Goal: Download file/media

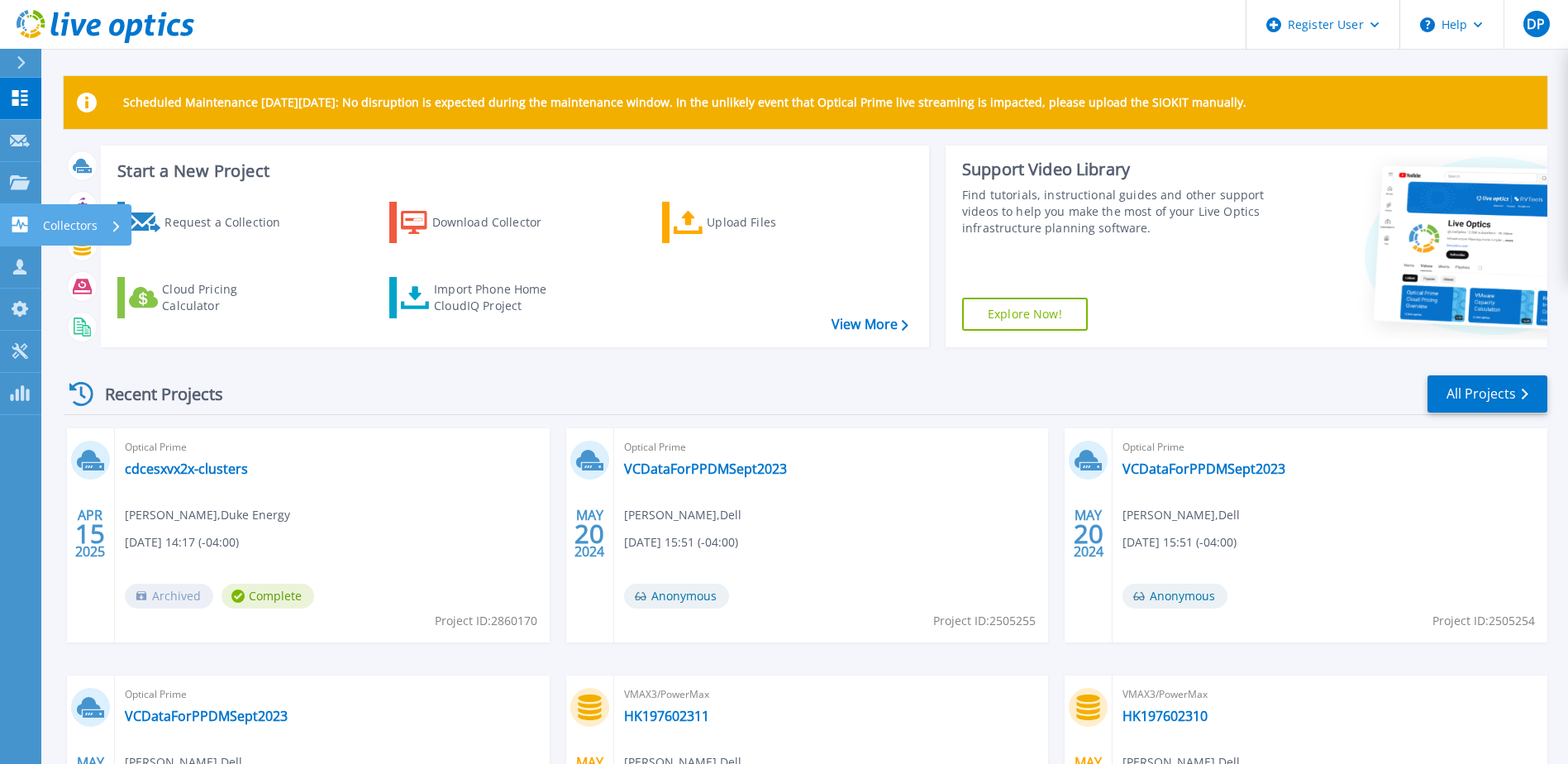
click at [20, 226] on icon at bounding box center [20, 224] width 20 height 15
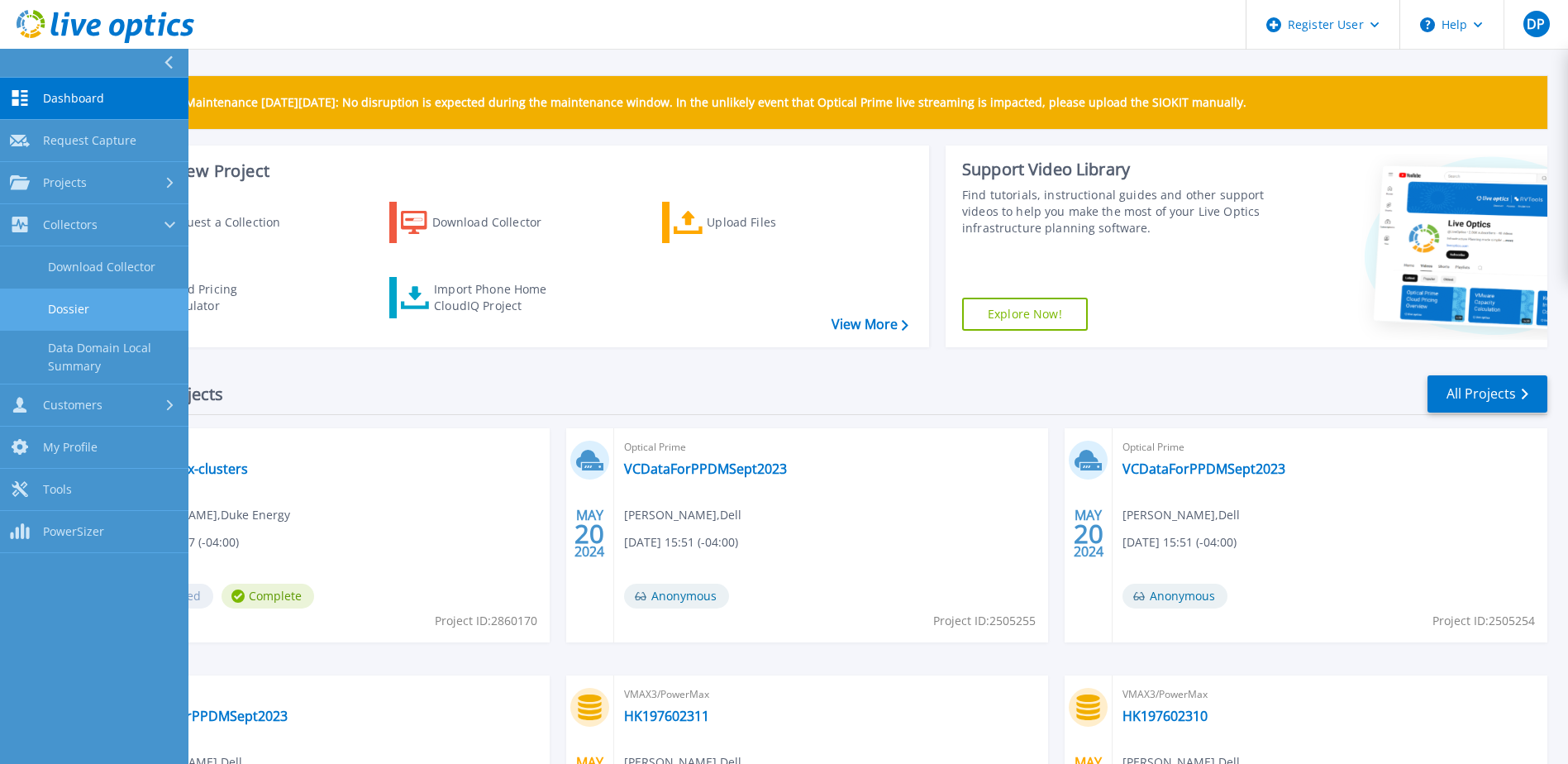
click at [86, 306] on link "Dossier" at bounding box center [94, 310] width 188 height 42
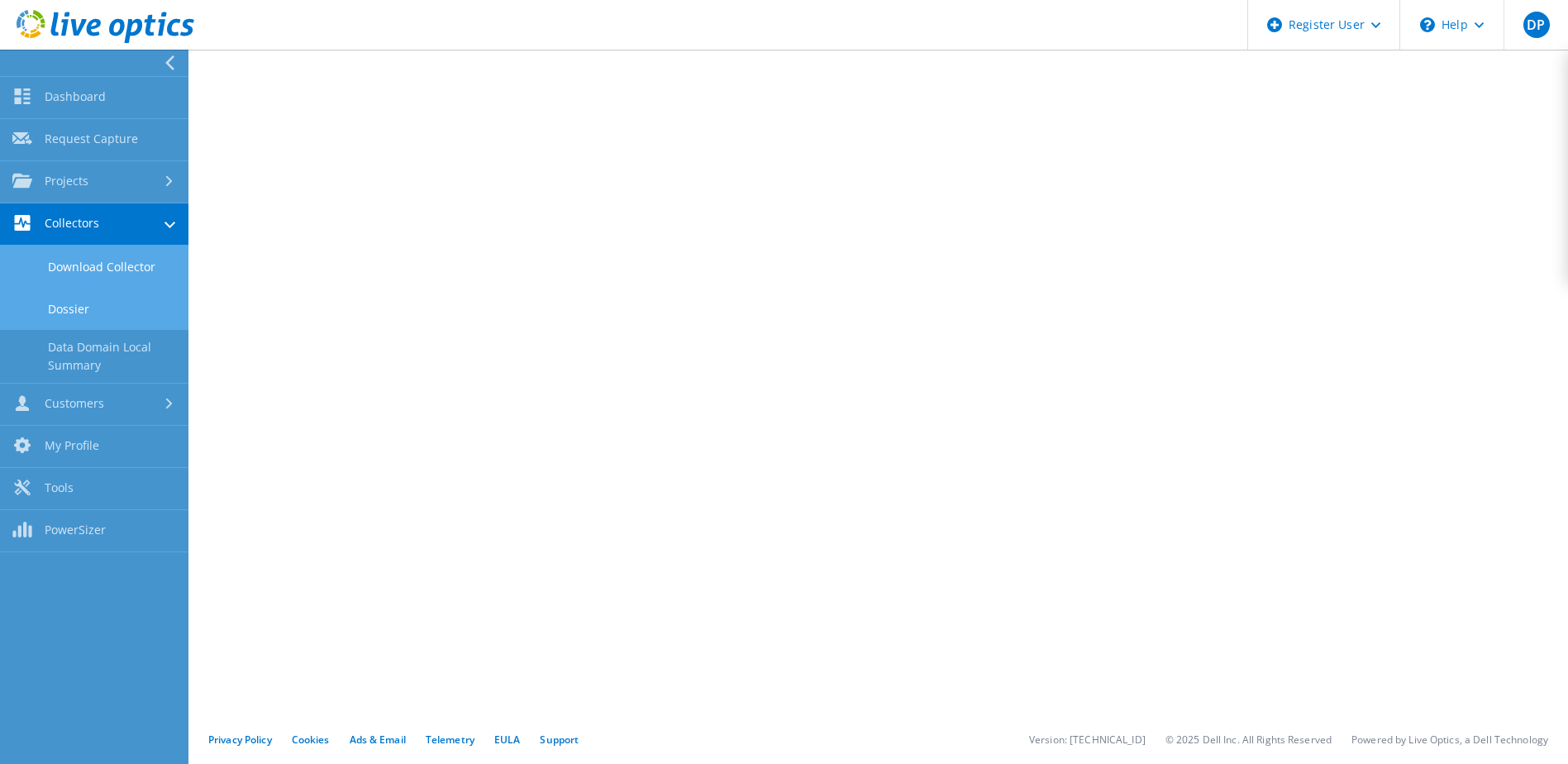
click at [110, 268] on link "Download Collector" at bounding box center [94, 266] width 188 height 42
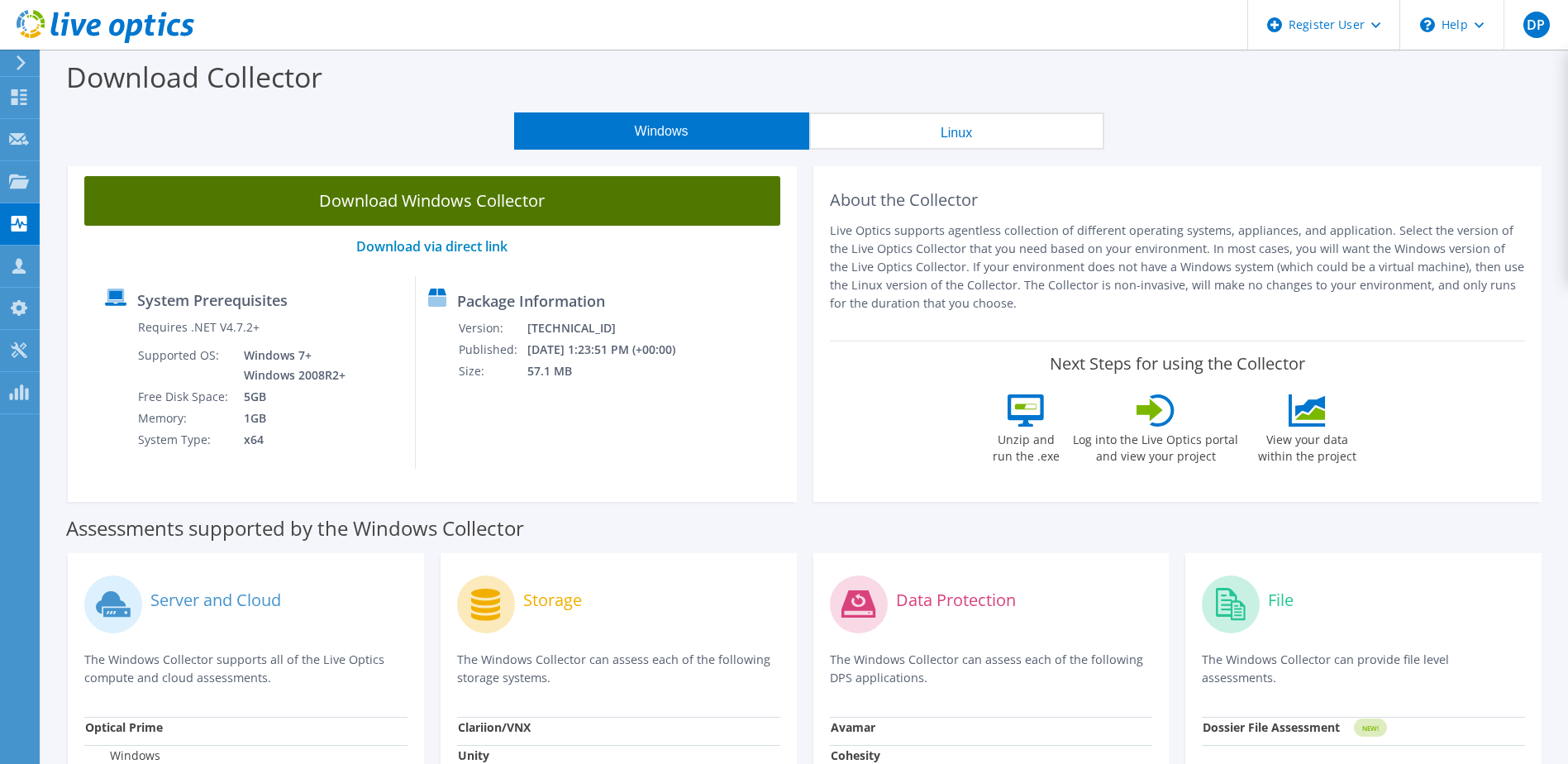
click at [498, 215] on link "Download Windows Collector" at bounding box center [432, 201] width 696 height 49
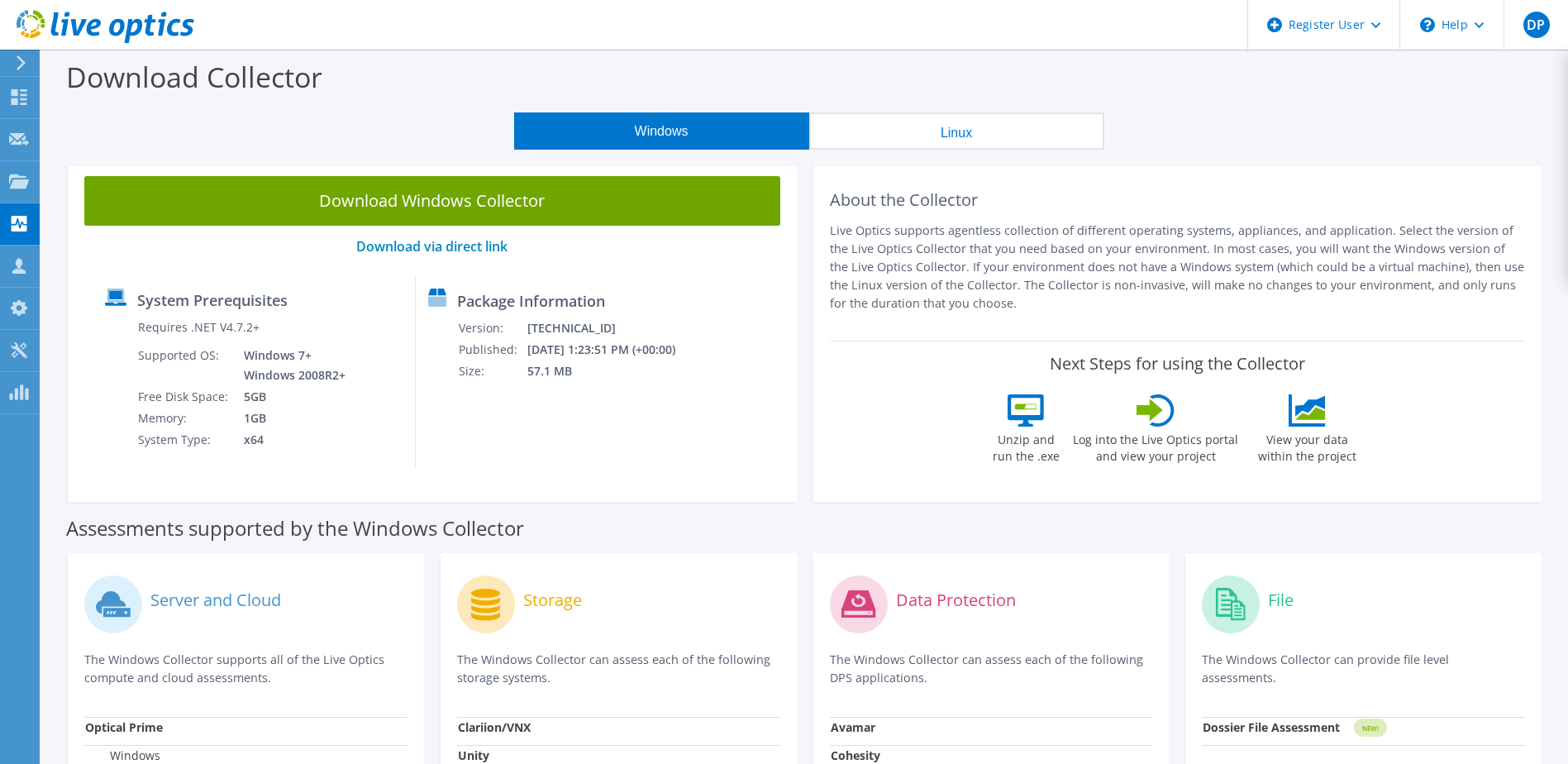
click at [1402, 137] on div "Windows Linux" at bounding box center [808, 130] width 1502 height 37
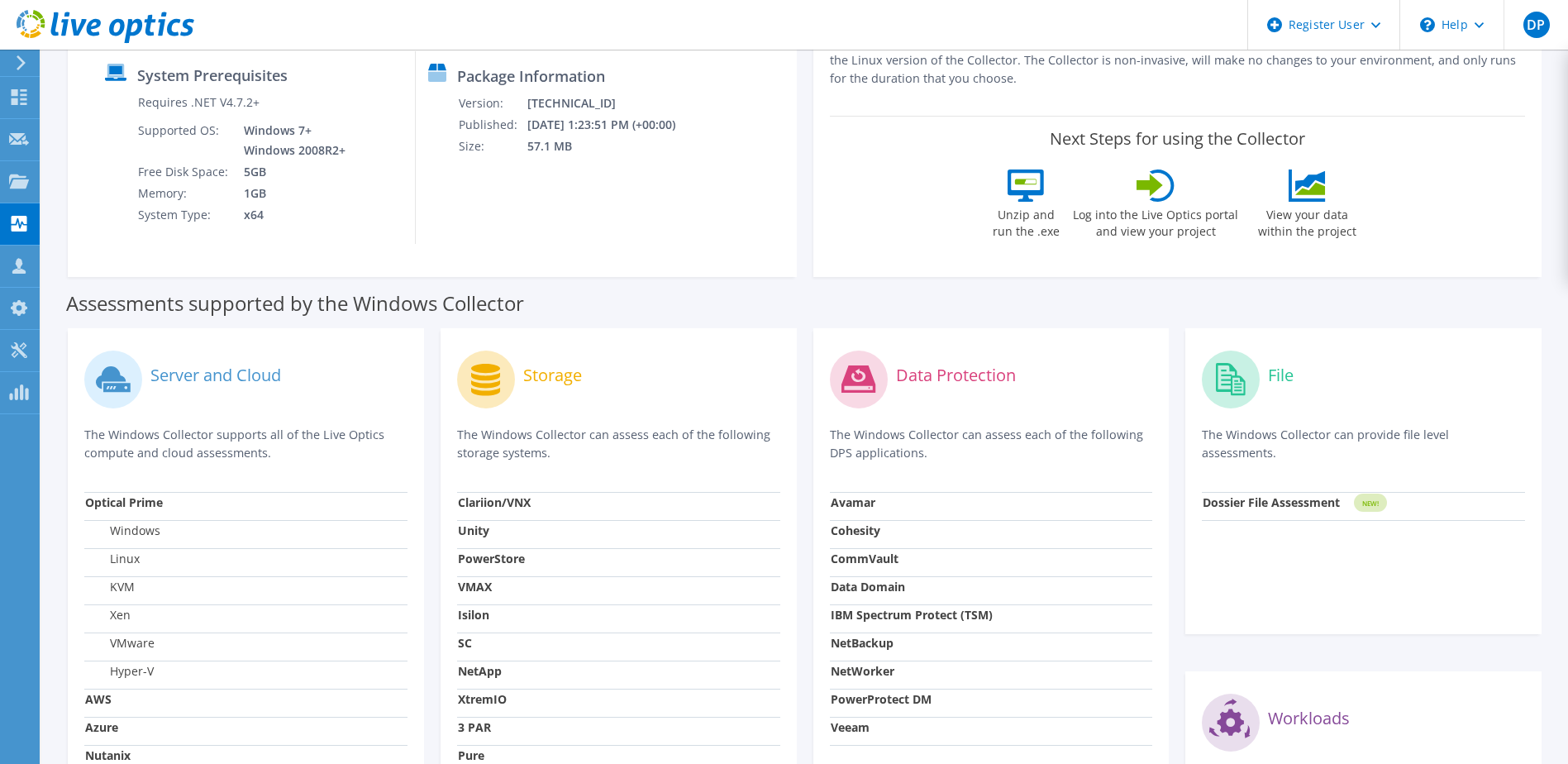
scroll to position [248, 0]
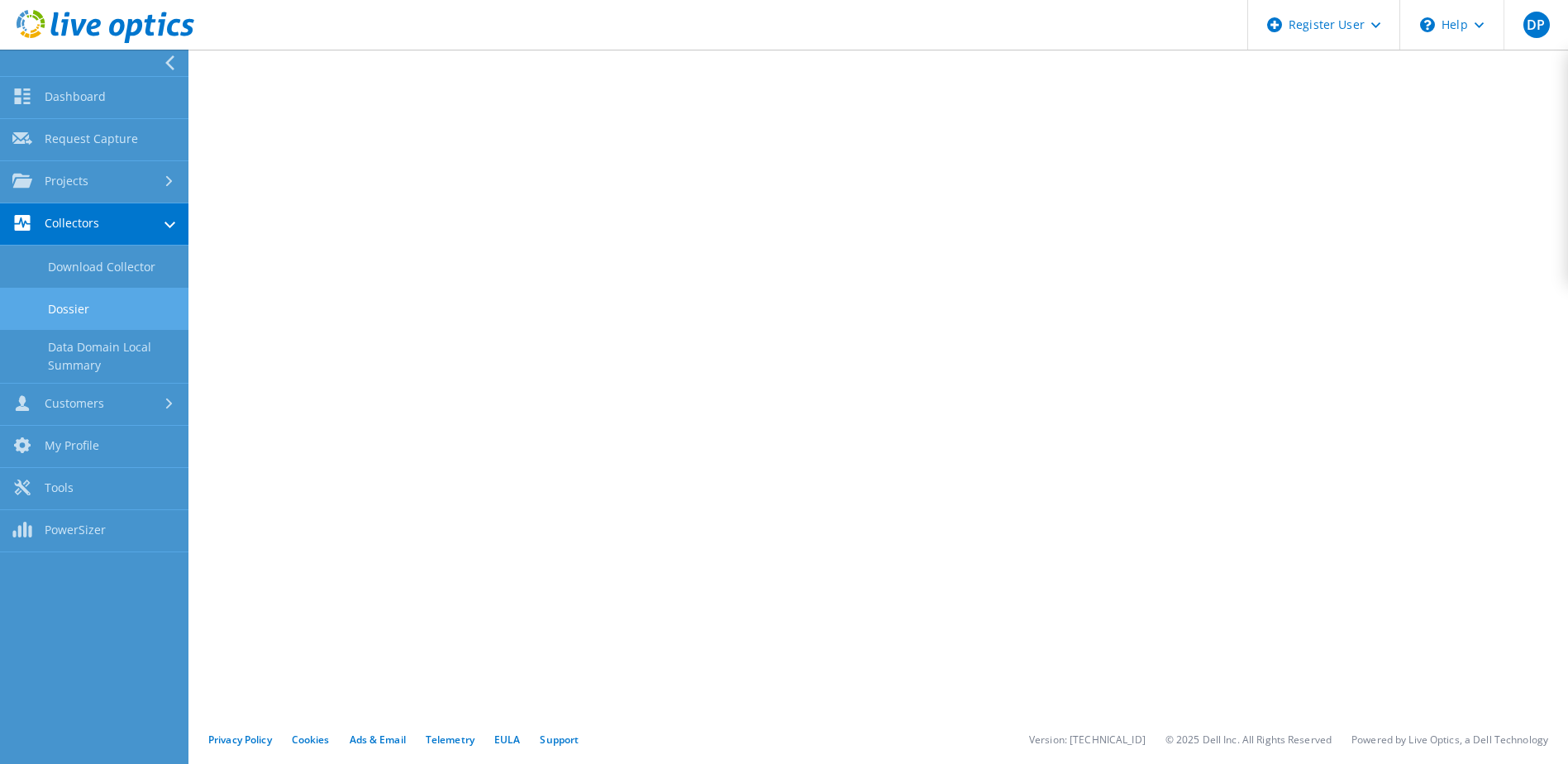
click at [105, 300] on link "Dossier" at bounding box center [94, 309] width 188 height 42
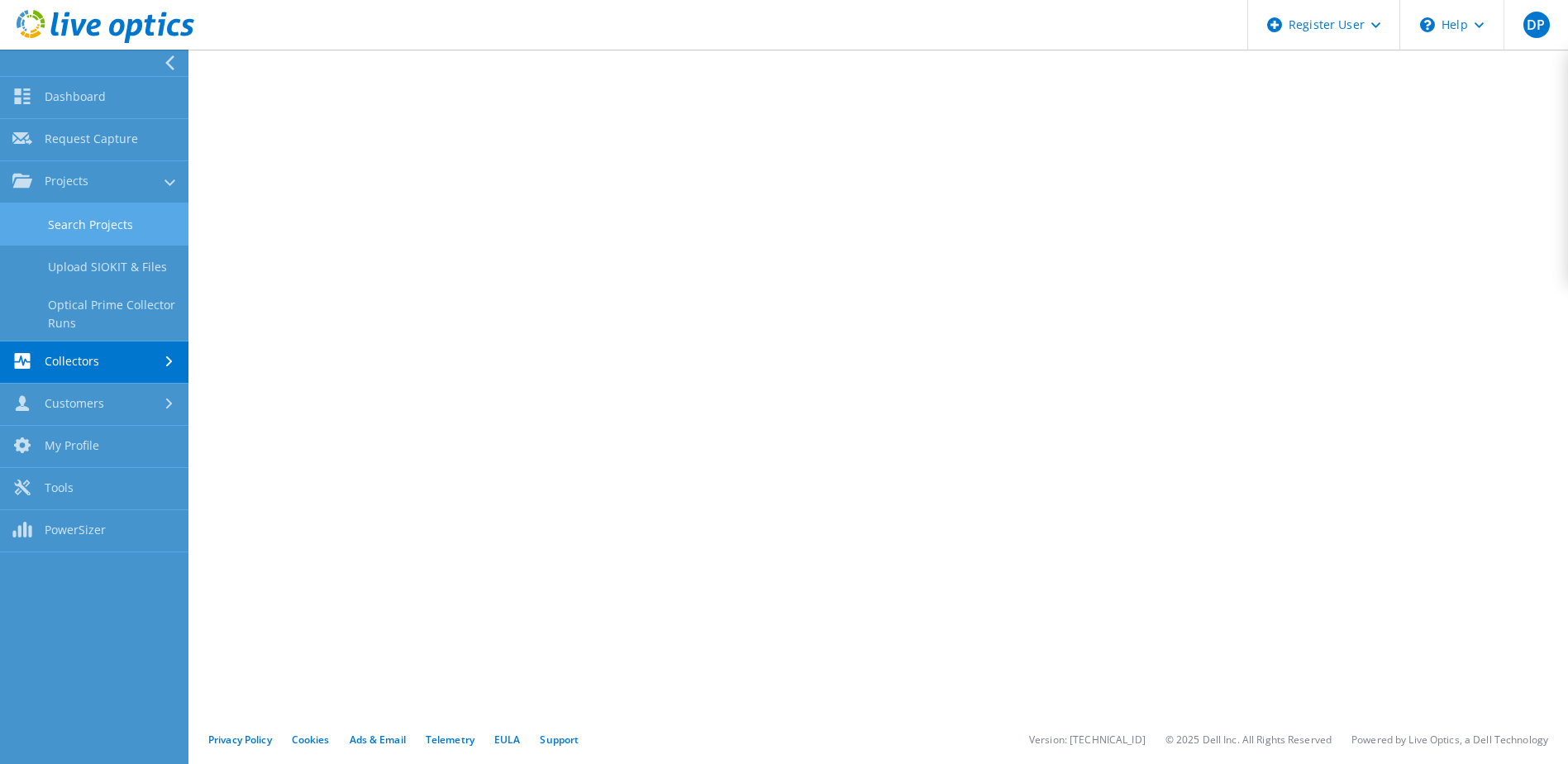
click at [93, 216] on link "Search Projects" at bounding box center [94, 224] width 188 height 42
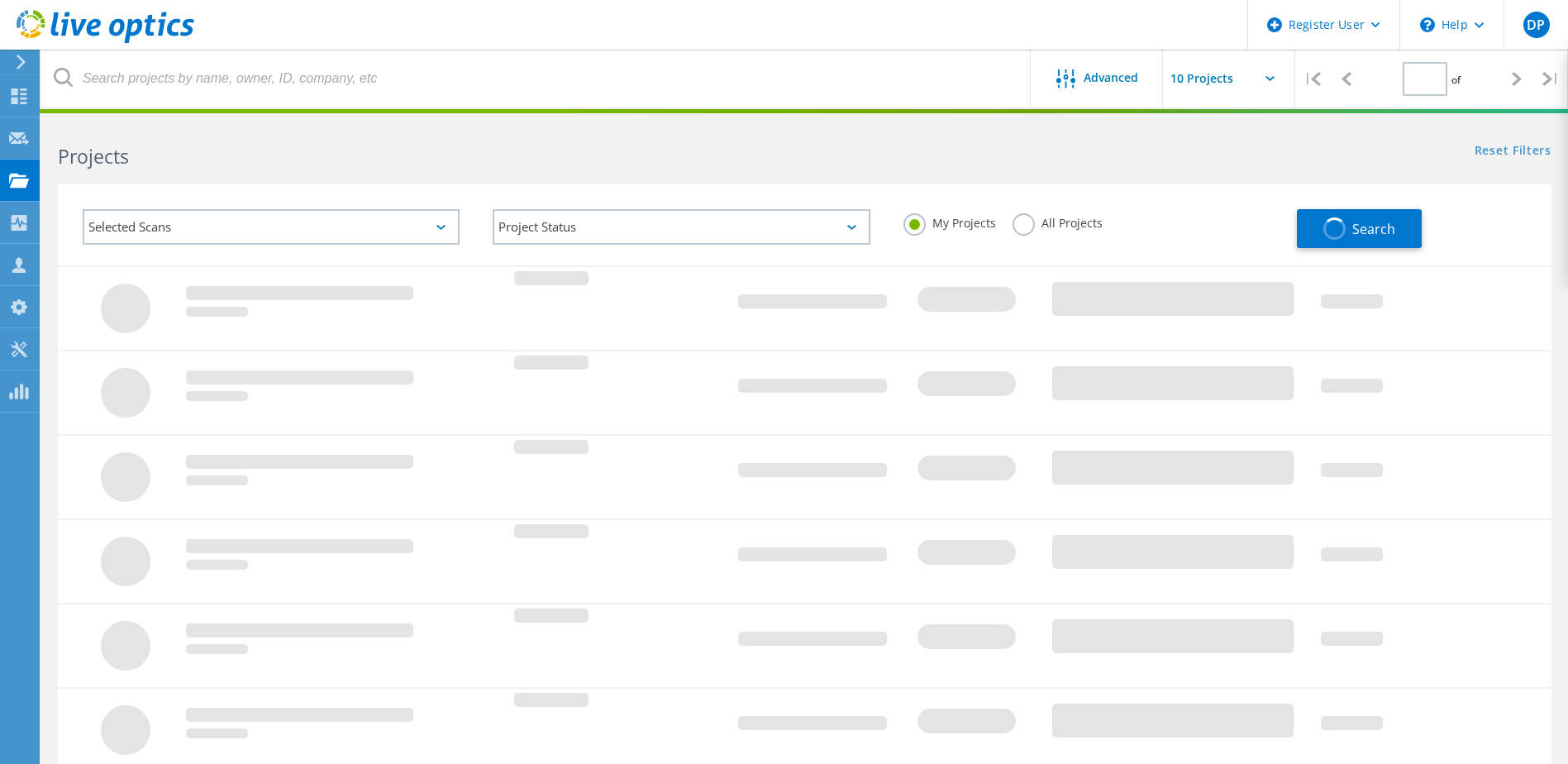
type input "1"
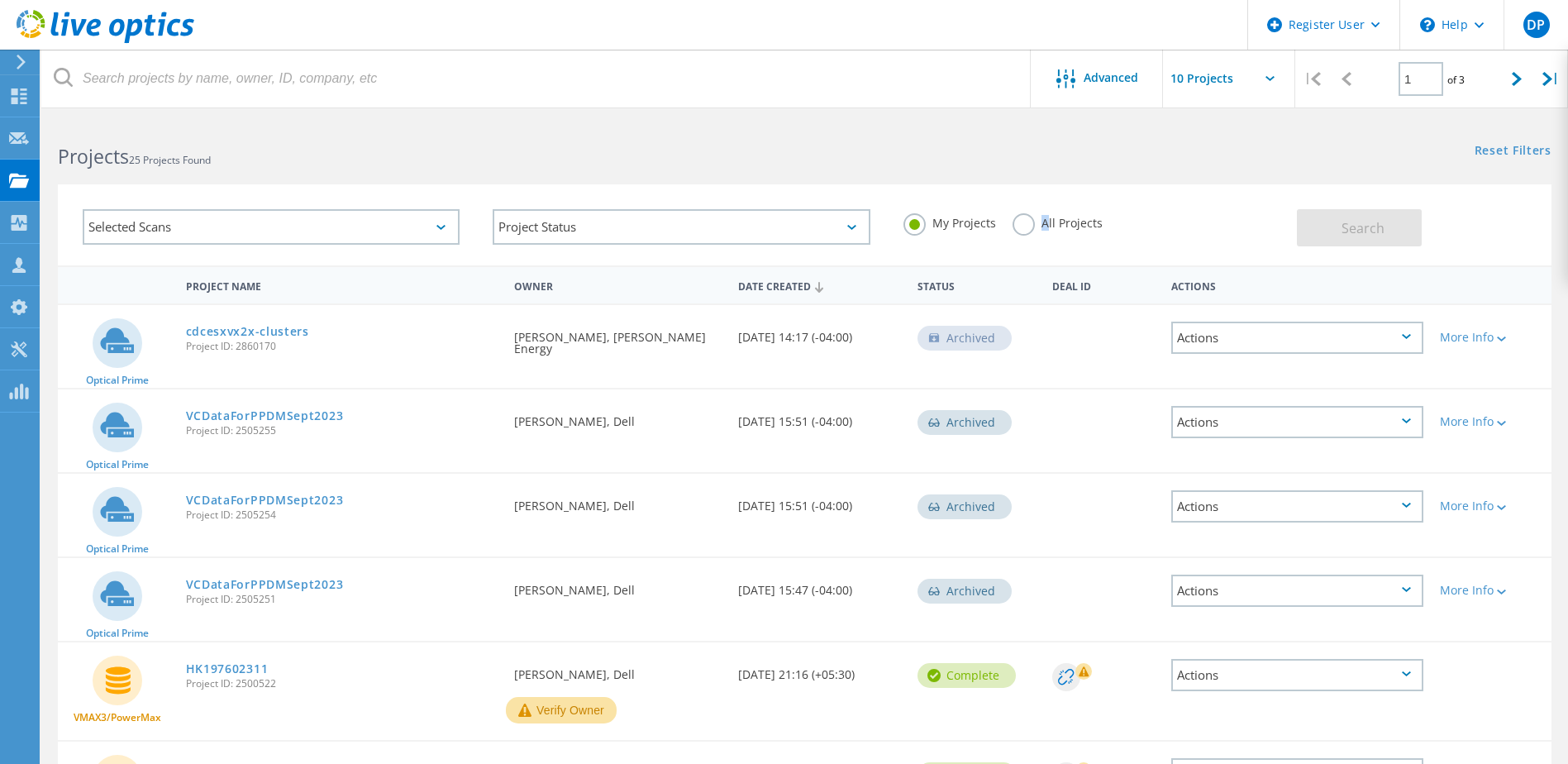
click at [1039, 222] on label "All Projects" at bounding box center [1058, 220] width 90 height 15
drag, startPoint x: 1036, startPoint y: 221, endPoint x: 1018, endPoint y: 222, distance: 18.0
click at [1018, 222] on label "All Projects" at bounding box center [1058, 220] width 90 height 15
click at [0, 0] on input "All Projects" at bounding box center [0, 0] width 0 height 0
click at [924, 222] on label "My Projects" at bounding box center [950, 220] width 93 height 15
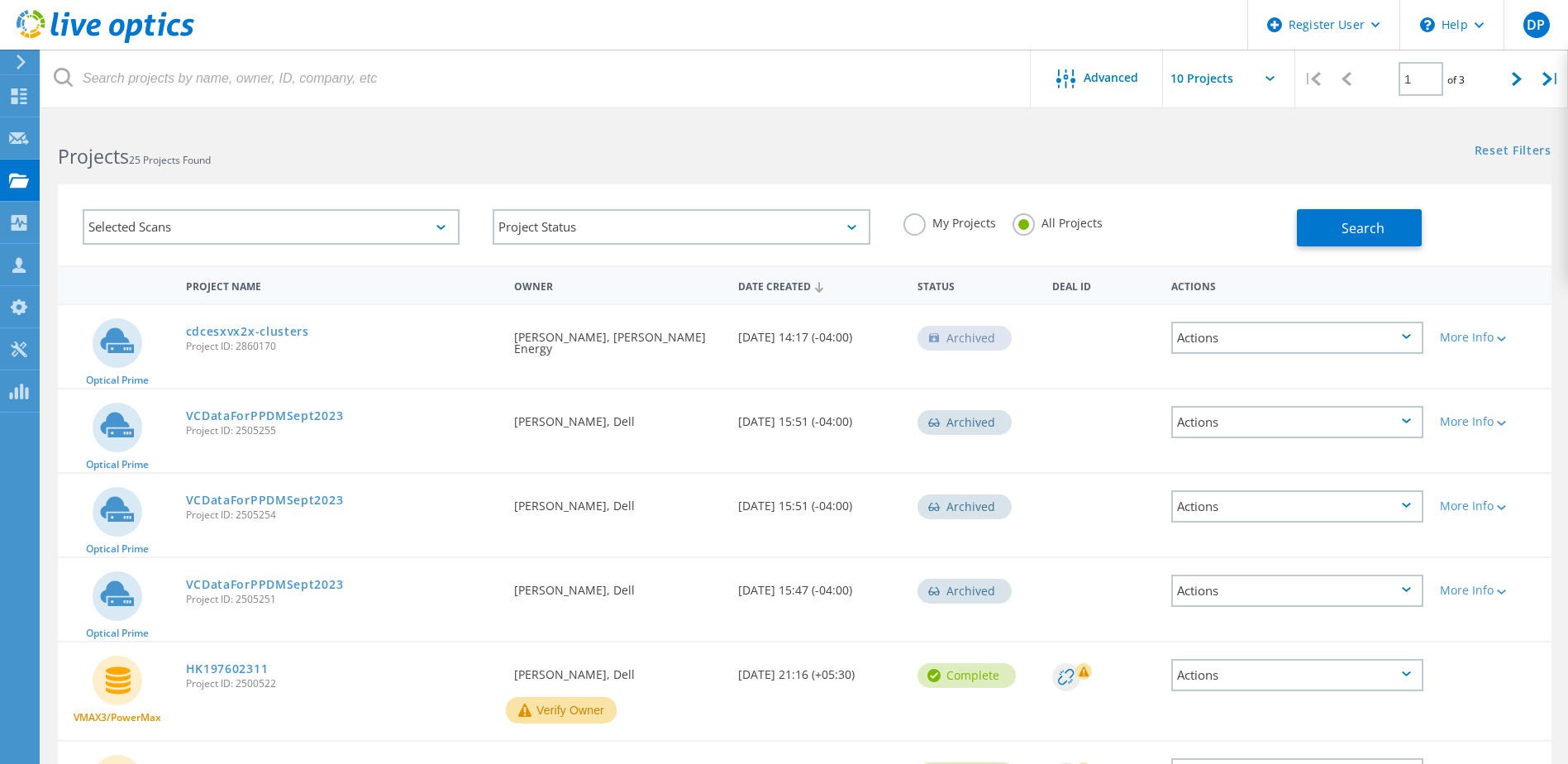
click at [0, 0] on input "My Projects" at bounding box center [0, 0] width 0 height 0
click at [1033, 222] on label "All Projects" at bounding box center [1058, 220] width 90 height 15
click at [0, 0] on input "All Projects" at bounding box center [0, 0] width 0 height 0
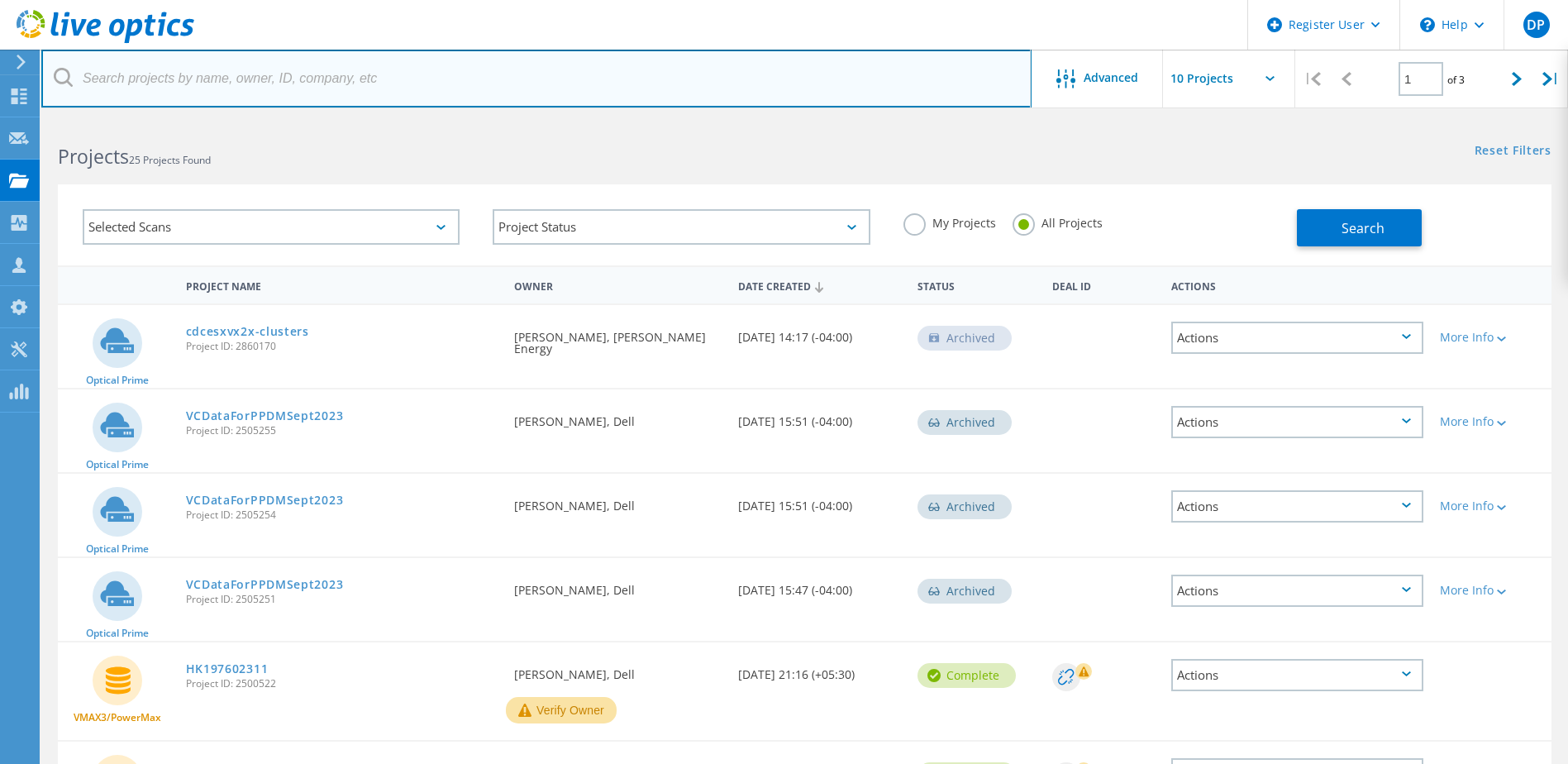
click at [400, 83] on input "text" at bounding box center [536, 78] width 990 height 58
type input "hemanth"
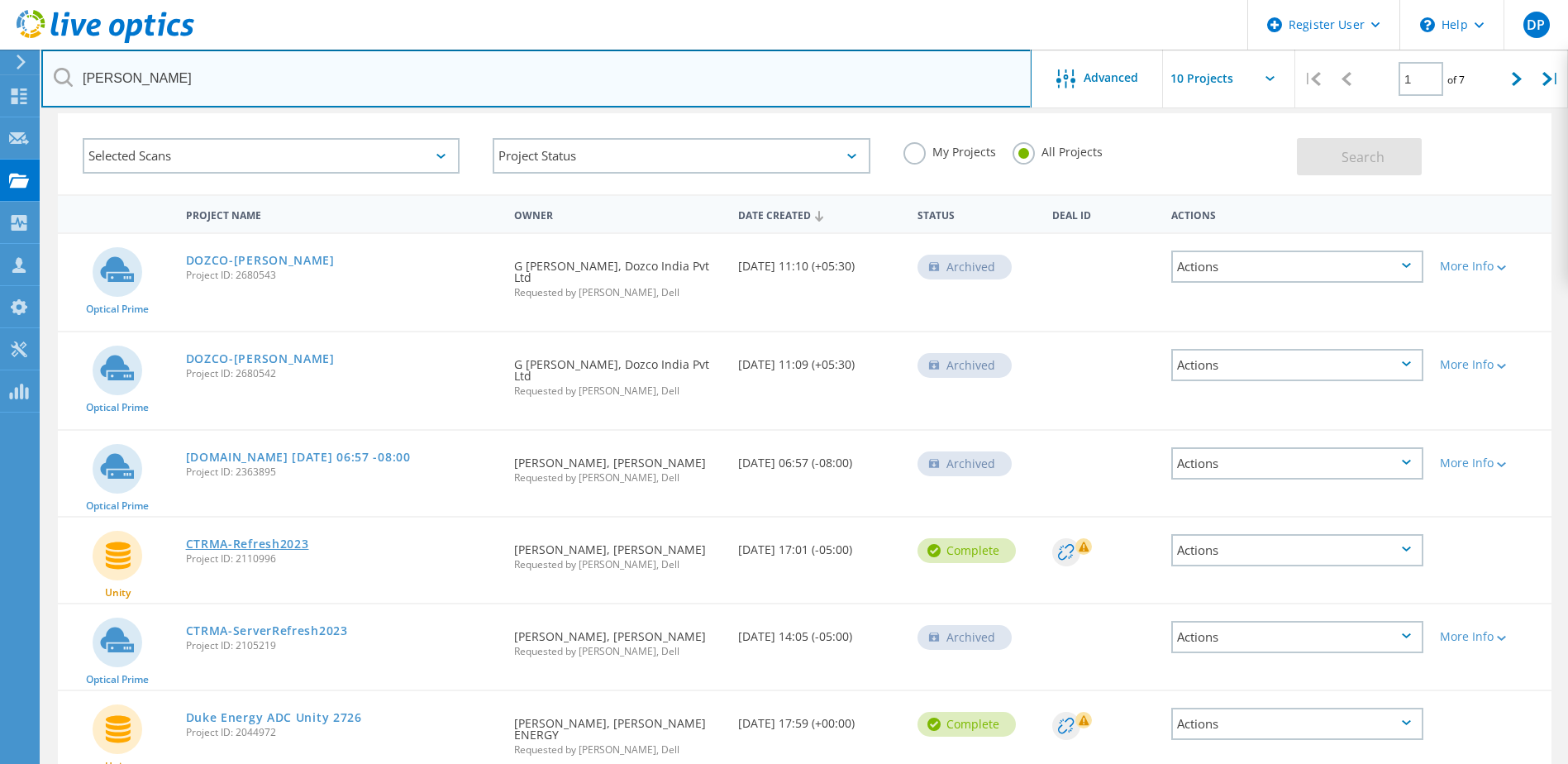
scroll to position [166, 0]
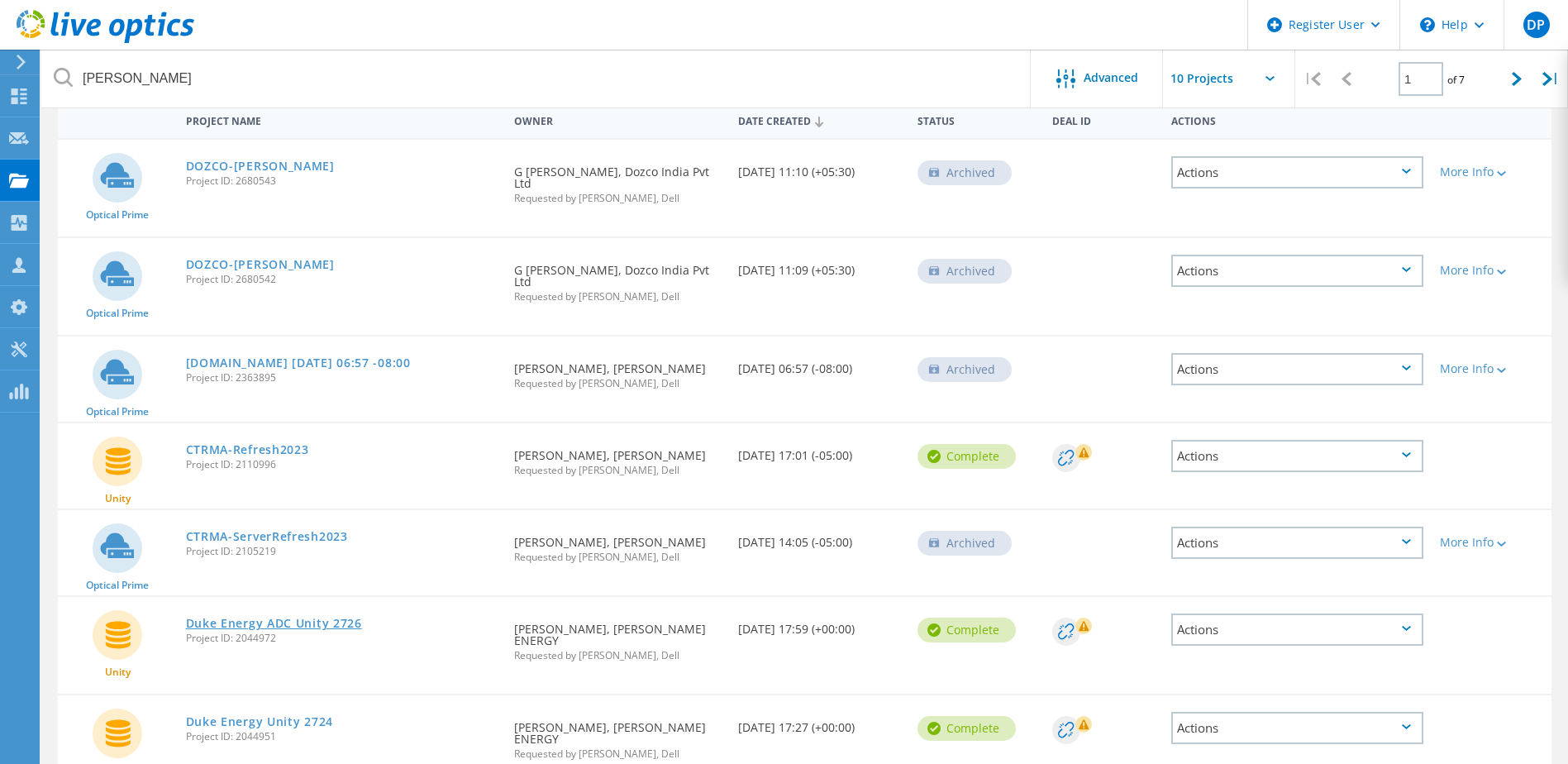
click at [338, 617] on link "Duke Energy ADC Unity 2726" at bounding box center [275, 623] width 176 height 12
